Goal: Book appointment/travel/reservation

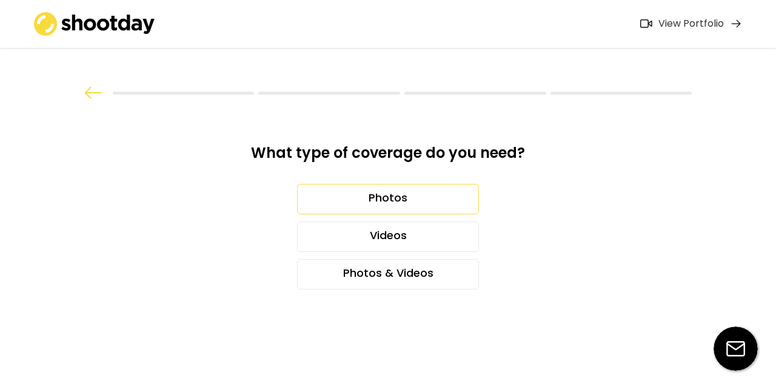
click at [389, 205] on div "Photos" at bounding box center [388, 199] width 182 height 30
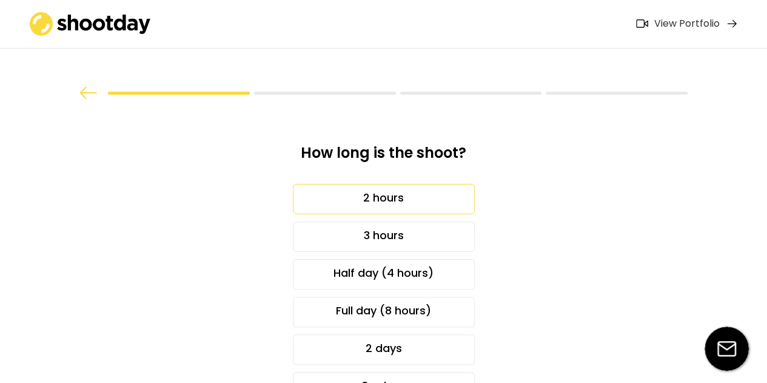
click at [389, 205] on div "2 hours" at bounding box center [384, 199] width 182 height 30
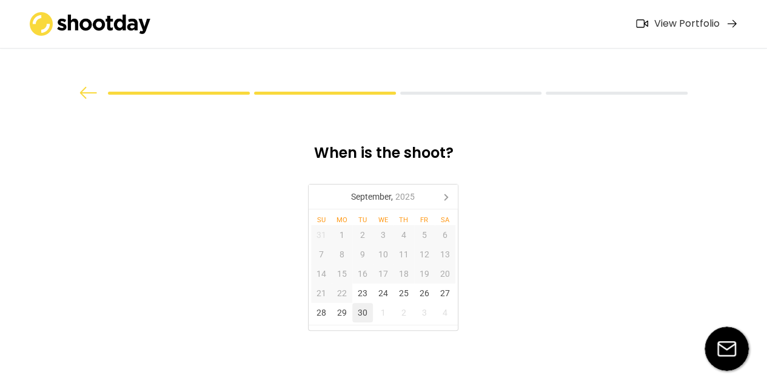
click at [367, 315] on div "30" at bounding box center [362, 312] width 21 height 19
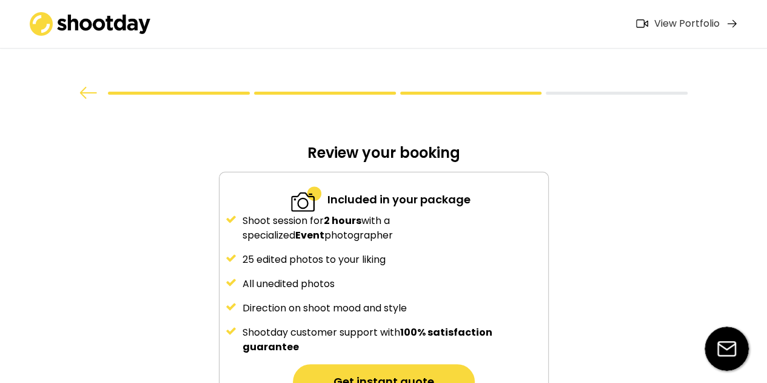
click at [713, 30] on div "View Portfolio" at bounding box center [686, 24] width 65 height 13
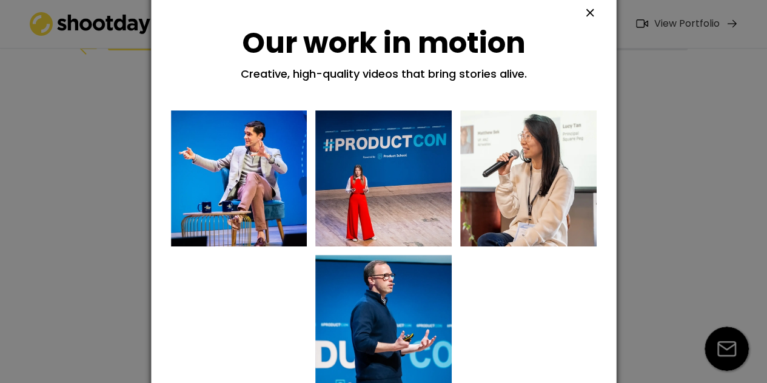
scroll to position [121, 0]
